Goal: Obtain resource: Obtain resource

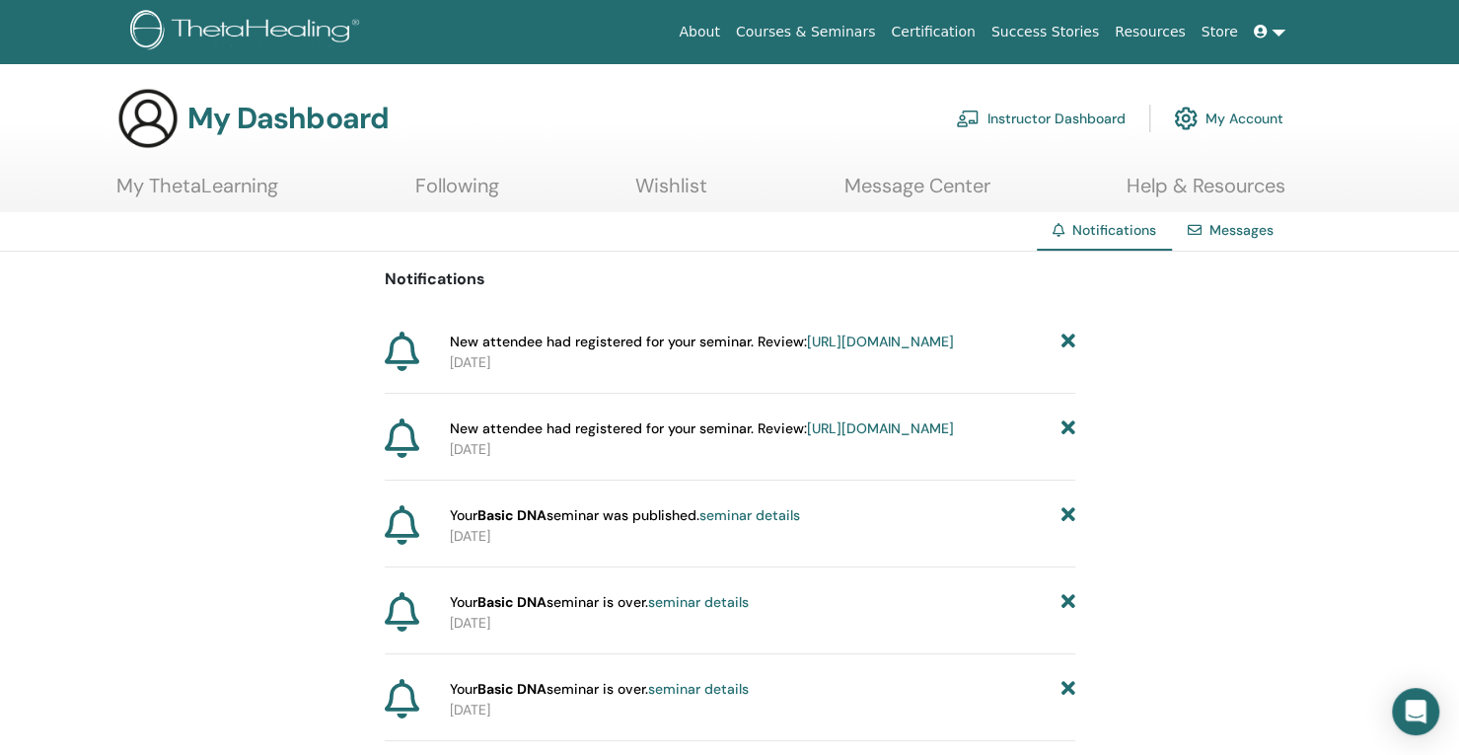
click at [995, 116] on link "Instructor Dashboard" at bounding box center [1041, 118] width 170 height 43
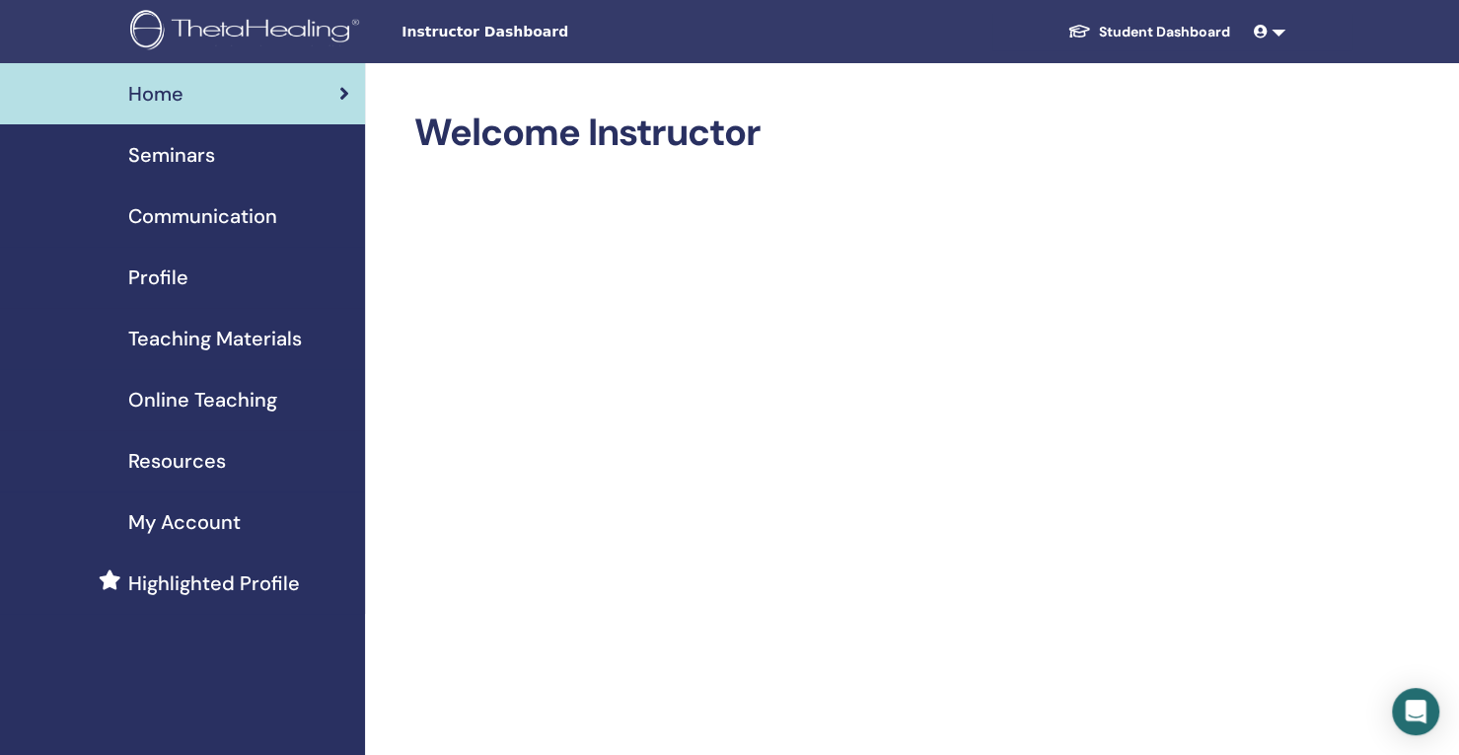
click at [186, 161] on span "Seminars" at bounding box center [171, 155] width 87 height 30
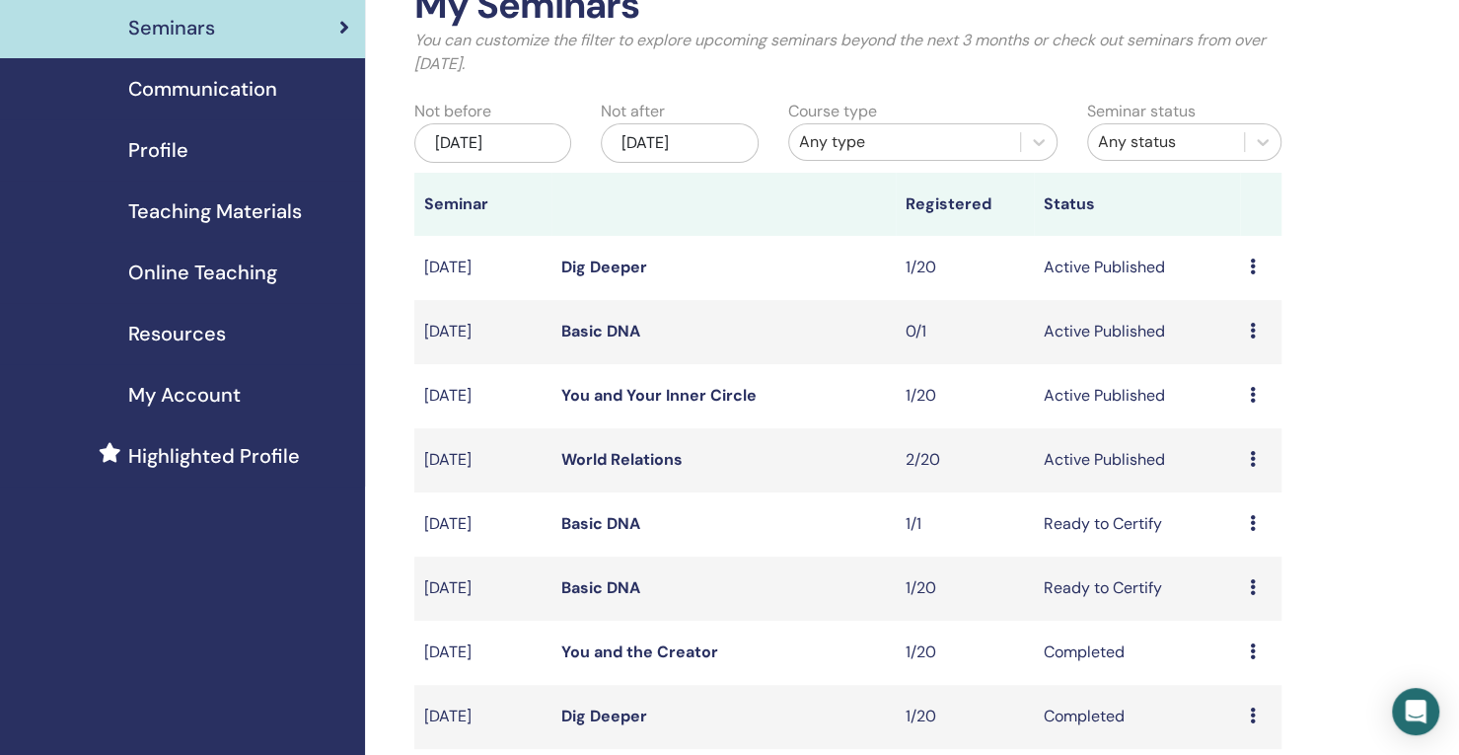
scroll to position [128, 0]
click at [203, 263] on span "Online Teaching" at bounding box center [202, 272] width 149 height 30
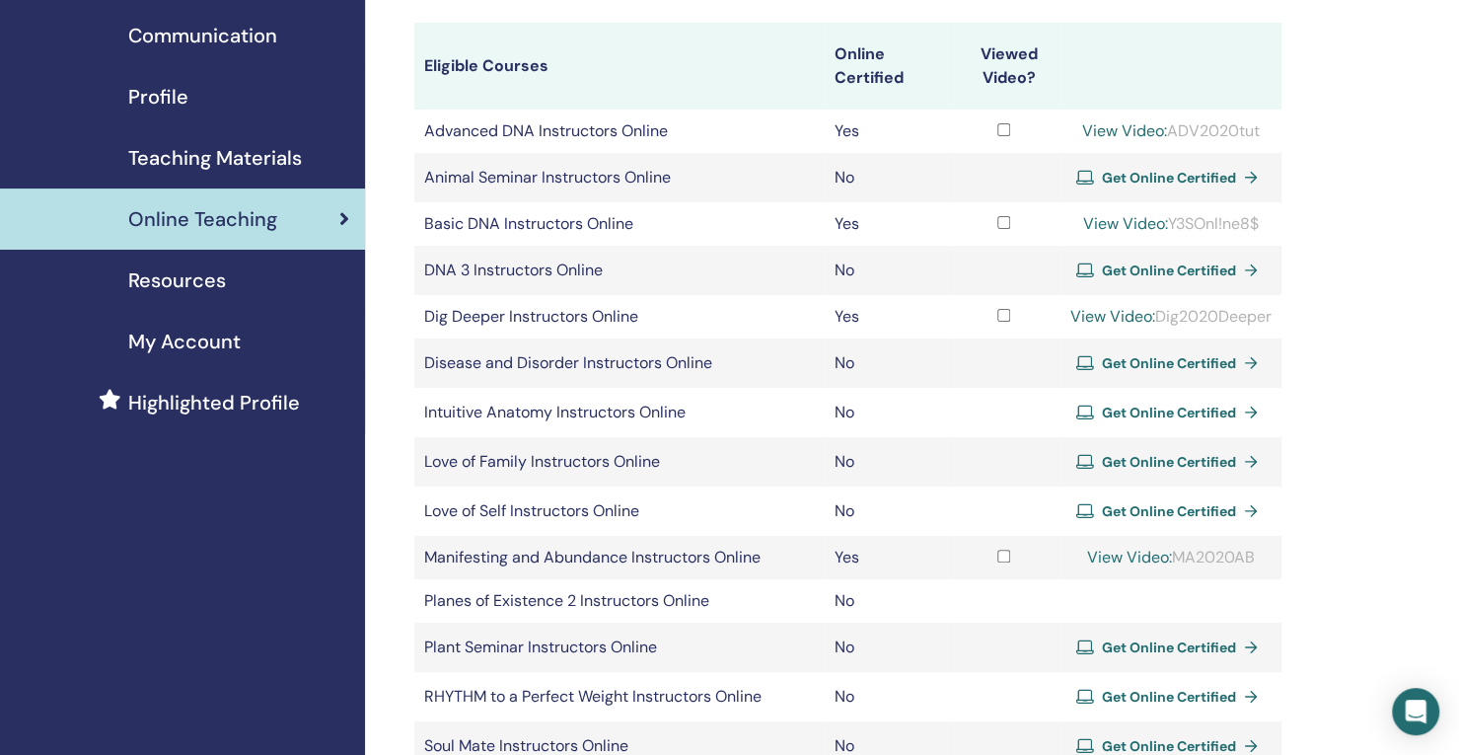
scroll to position [170, 0]
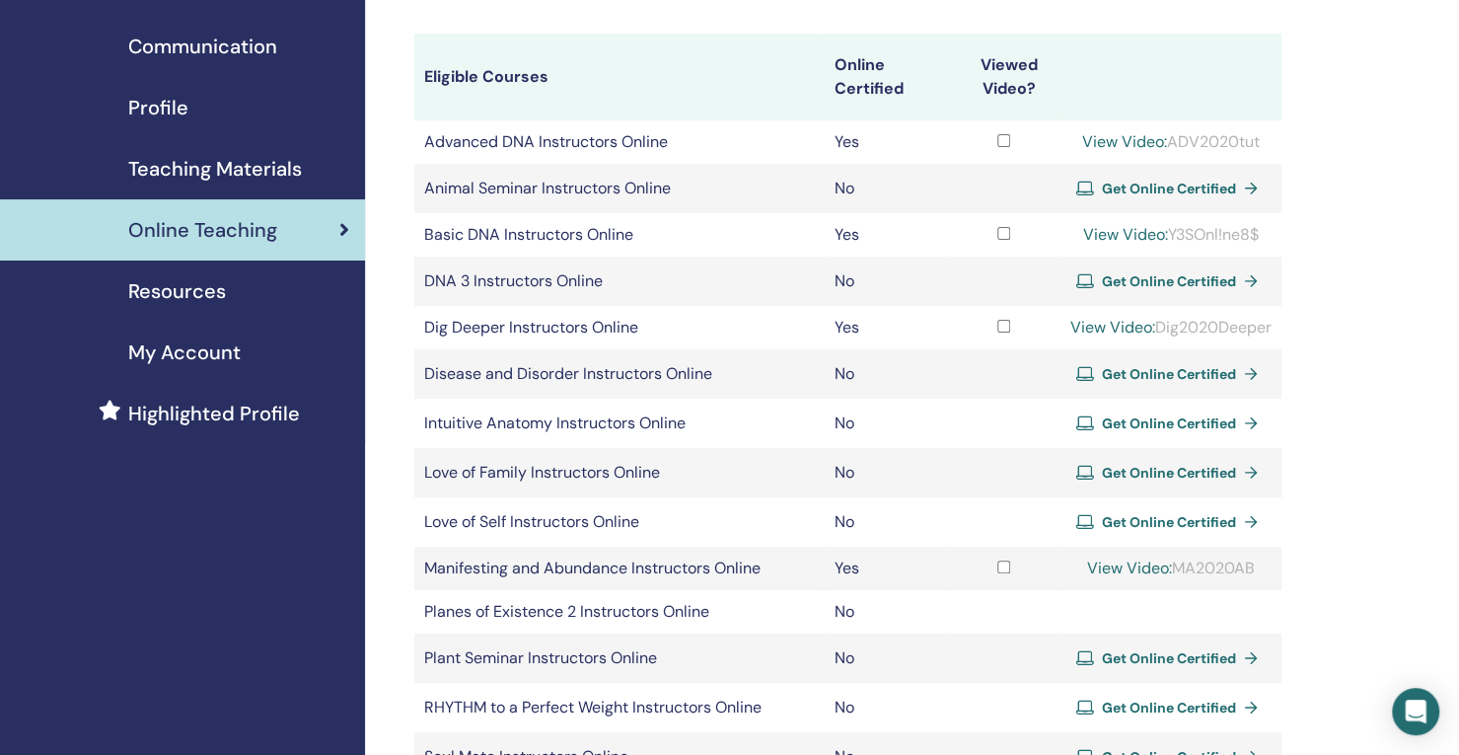
click at [184, 293] on span "Resources" at bounding box center [177, 291] width 98 height 30
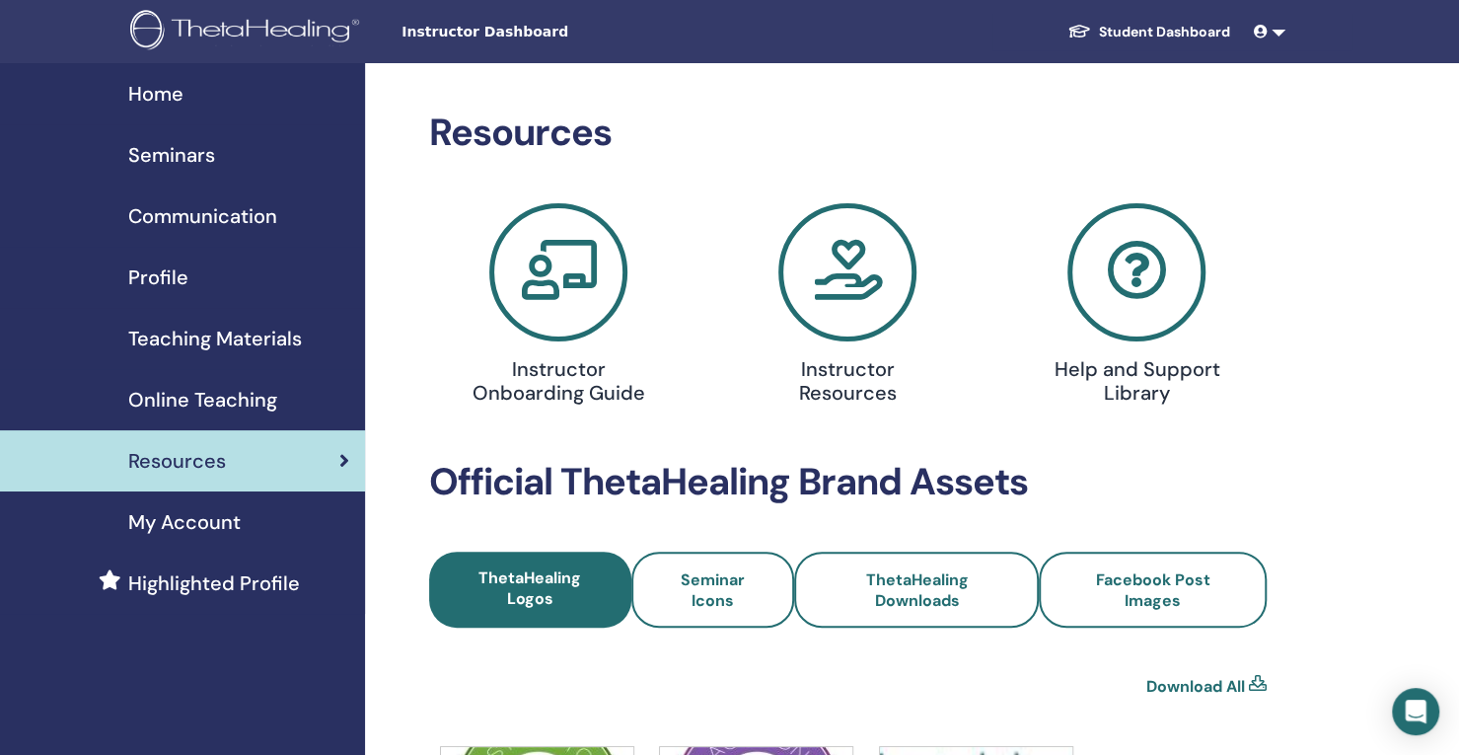
click at [243, 344] on span "Teaching Materials" at bounding box center [215, 339] width 174 height 30
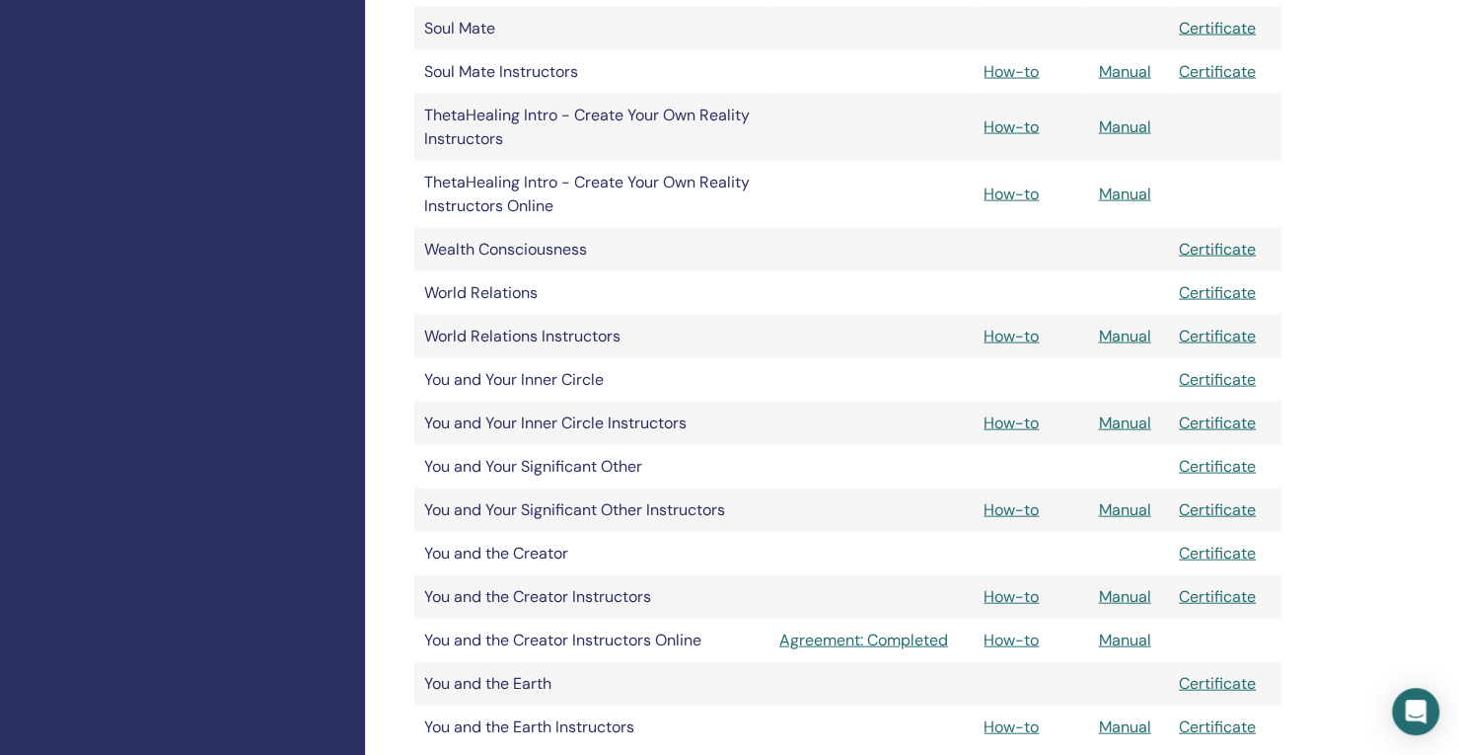
scroll to position [2289, 0]
click at [1119, 334] on link "Manual" at bounding box center [1124, 335] width 52 height 21
